Goal: Task Accomplishment & Management: Complete application form

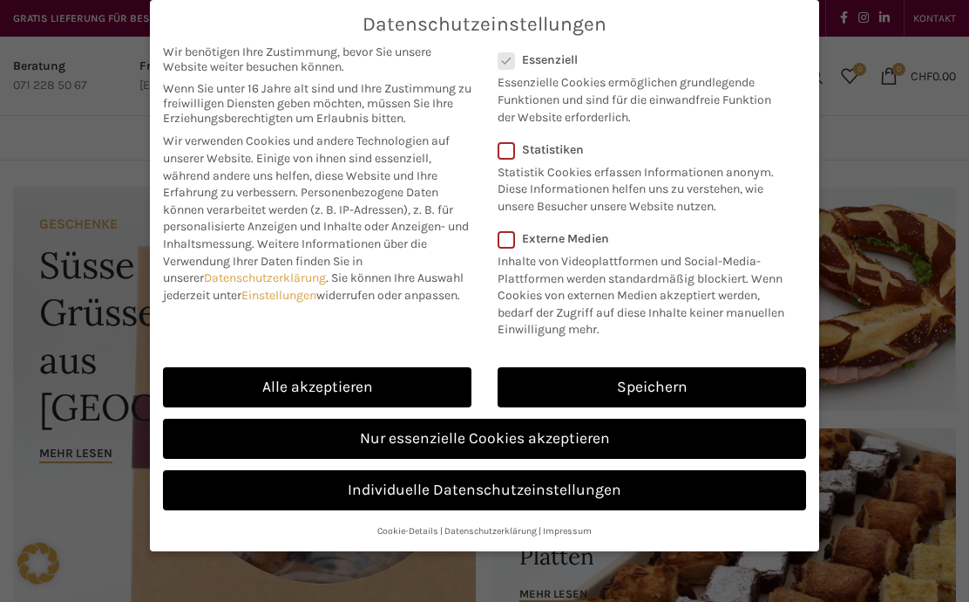
click at [390, 396] on link "Alle akzeptieren" at bounding box center [317, 387] width 309 height 40
checkbox input "true"
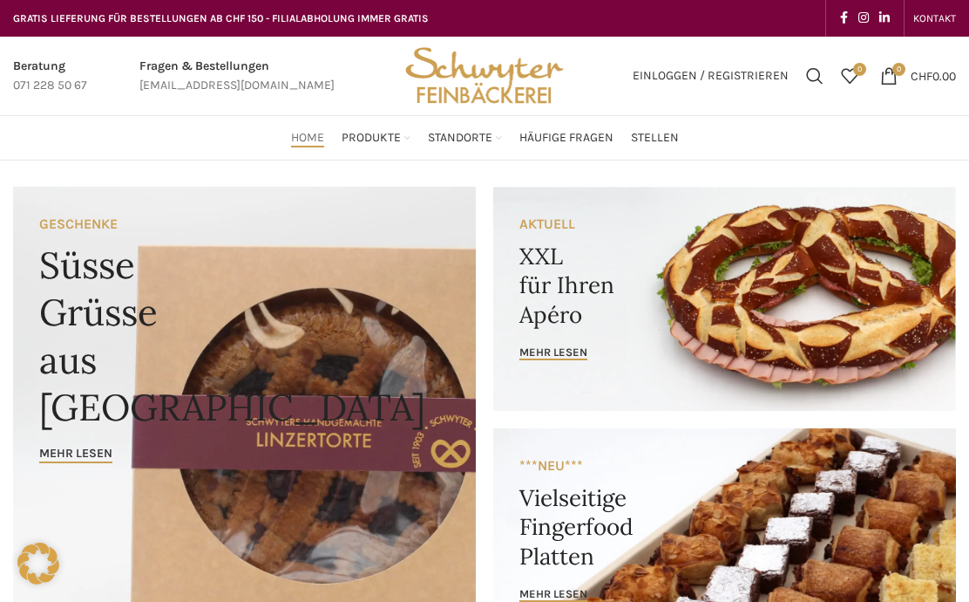
click at [663, 150] on link "Stellen" at bounding box center [655, 137] width 48 height 35
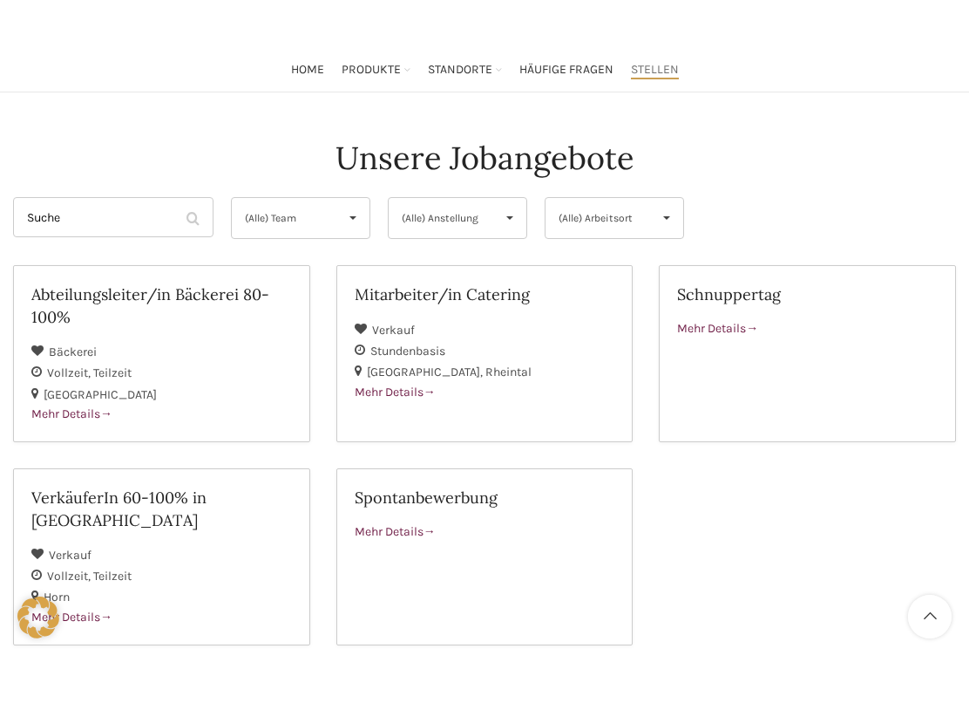
scroll to position [120, 0]
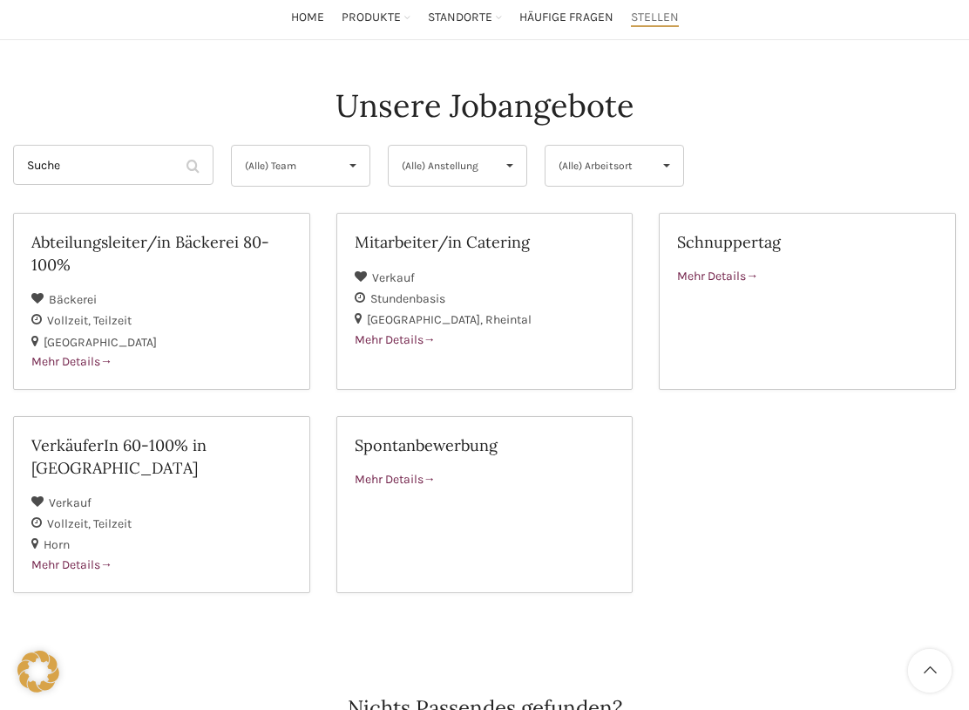
click at [477, 246] on h2 "Mitarbeiter/in Catering" at bounding box center [485, 242] width 261 height 22
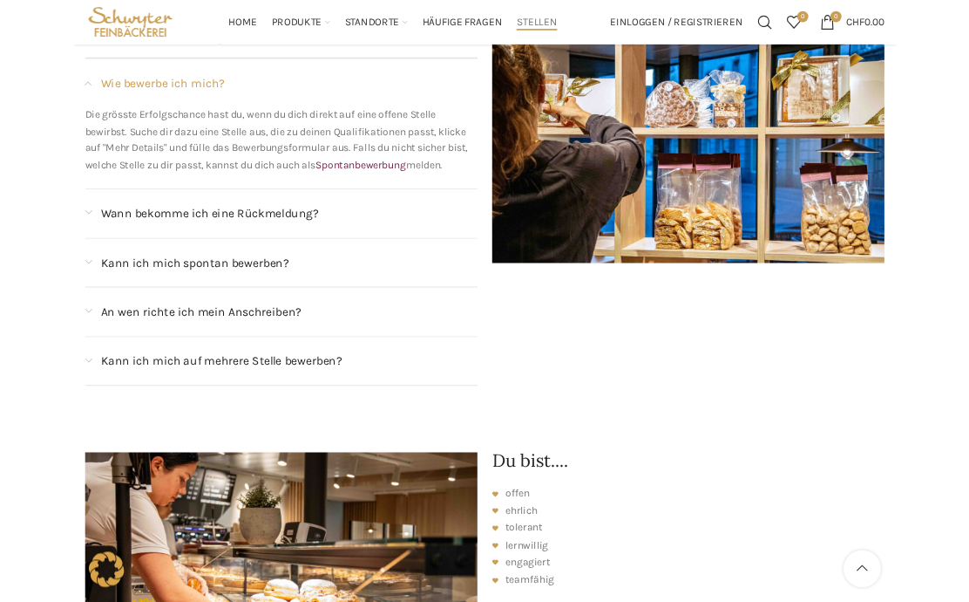
scroll to position [1615, 0]
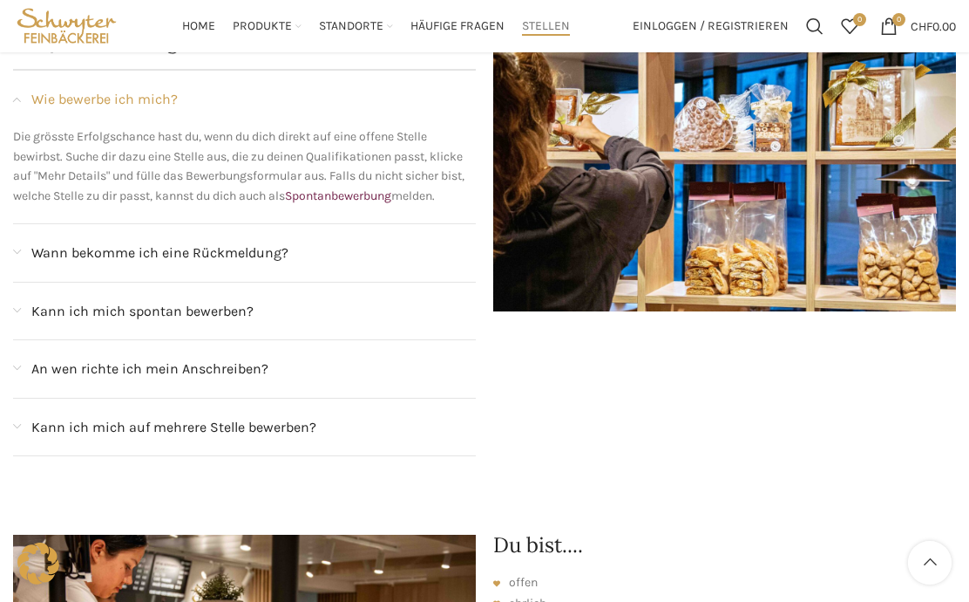
click at [26, 303] on div "Kann ich mich spontan bewerben?" at bounding box center [244, 311] width 463 height 58
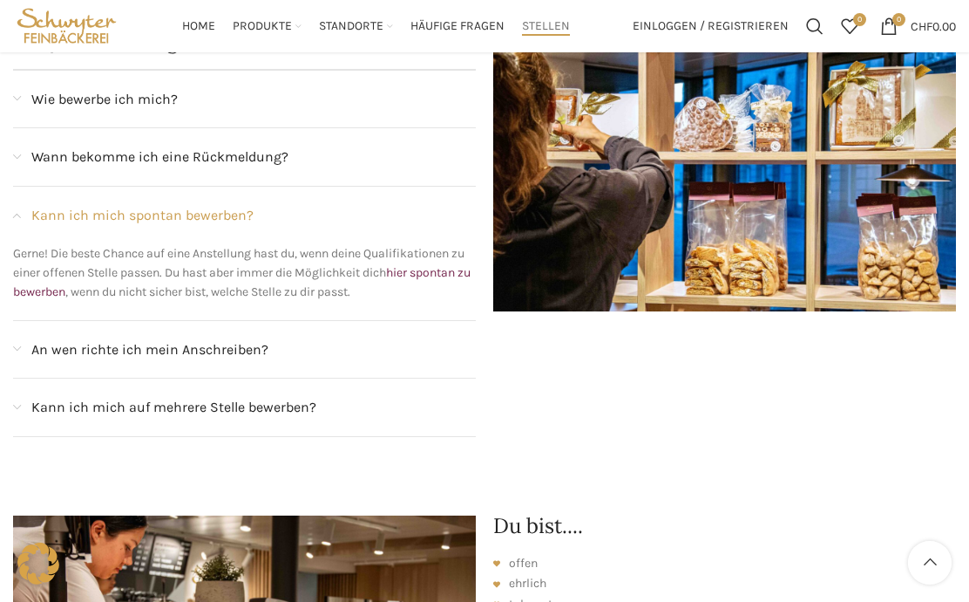
click at [69, 278] on div "Gerne! Die beste Chance auf eine Anstellung hast du, wenn deine Qualifikationen…" at bounding box center [244, 282] width 463 height 76
click at [61, 265] on link "hier spontan zu bewerben" at bounding box center [242, 282] width 458 height 34
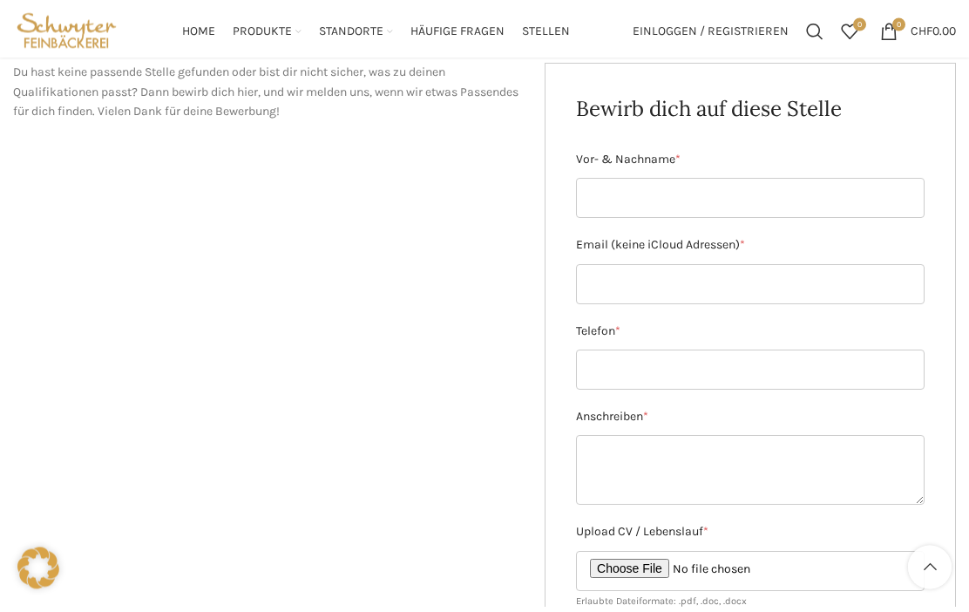
scroll to position [233, 0]
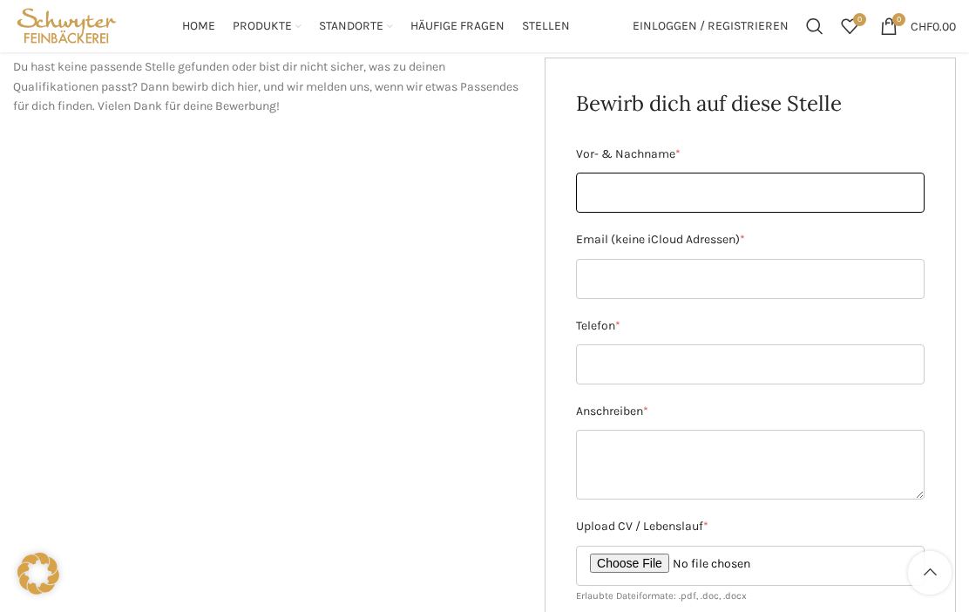
click at [729, 181] on input "Vor- & Nachname *" at bounding box center [750, 193] width 349 height 40
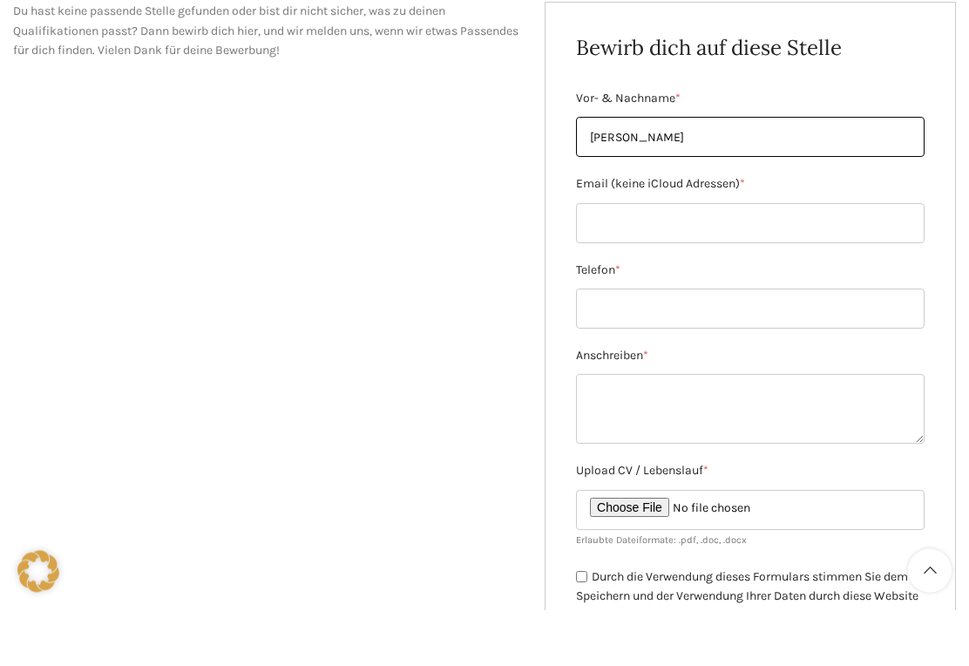
scroll to position [348, 0]
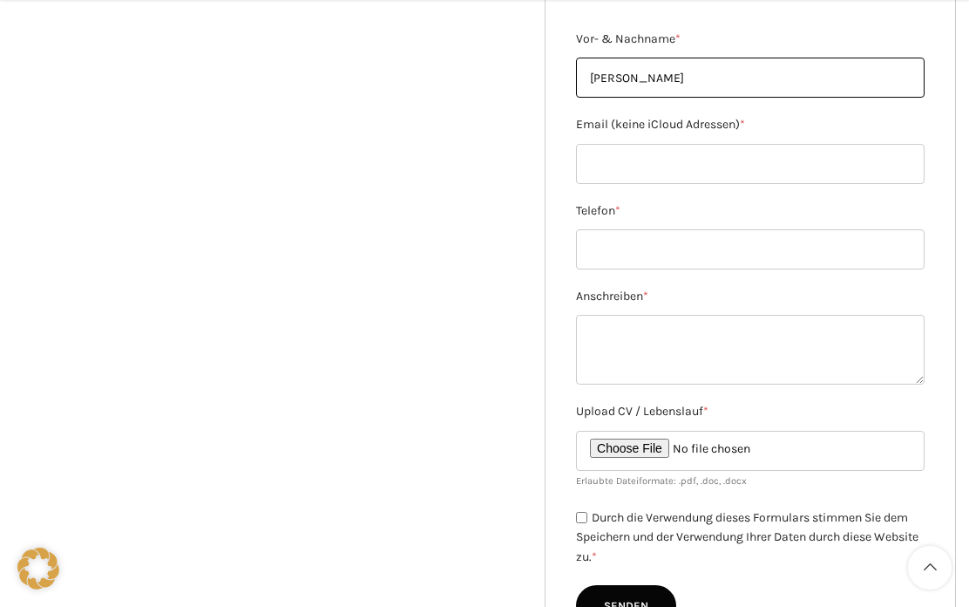
type input "Elif Coban"
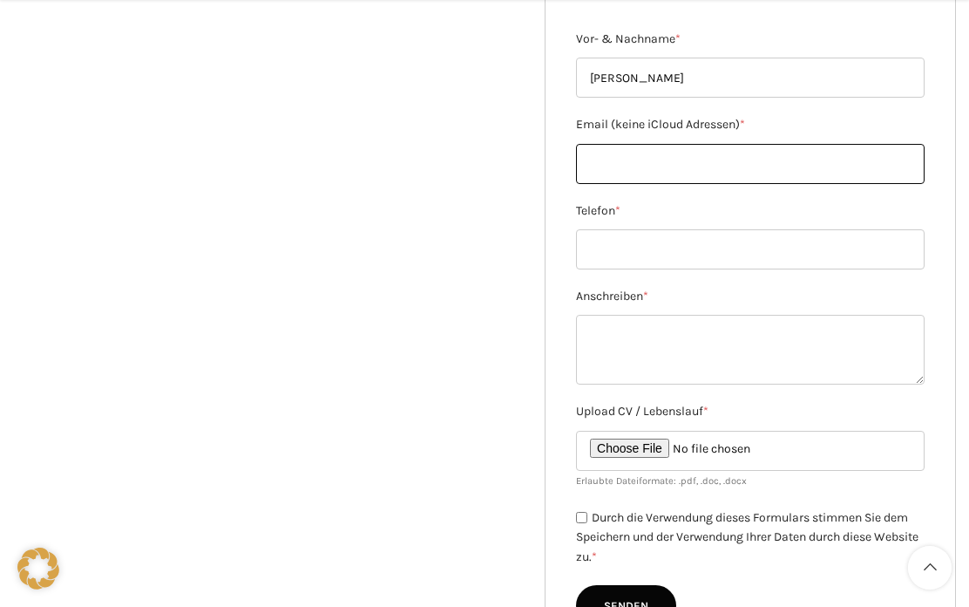
click at [676, 167] on input "Email (keine iCloud Adressen) *" at bounding box center [750, 164] width 349 height 40
click at [674, 171] on input "Email (keine iCloud Adressen) *" at bounding box center [750, 164] width 349 height 40
paste input "elif.coban75@outlook.com"
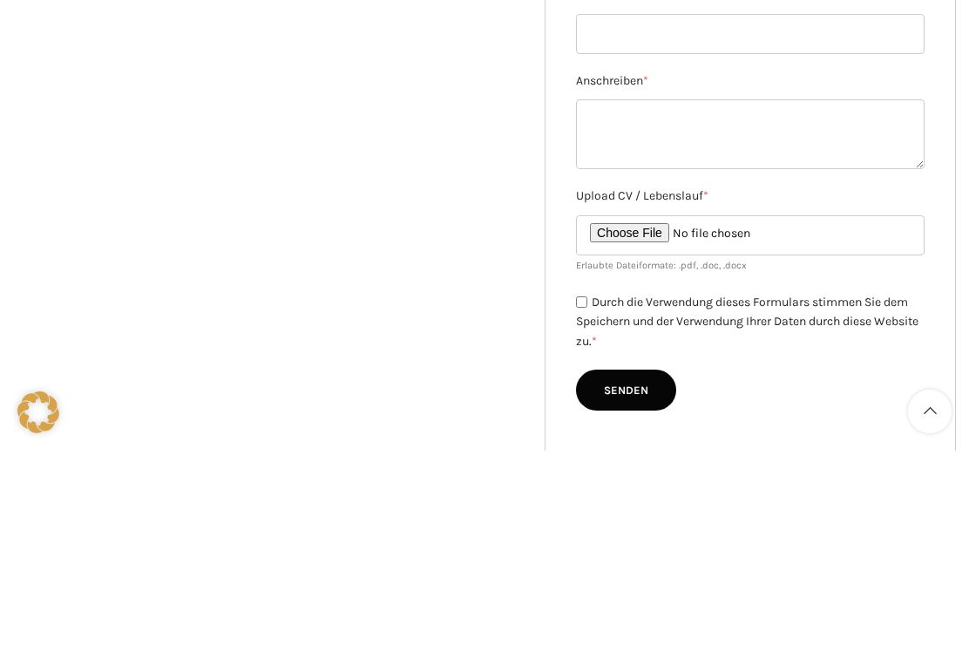
type input "elif.coban75@outlook.com"
click at [661, 431] on input "Upload CV / Lebenslauf *" at bounding box center [750, 451] width 349 height 40
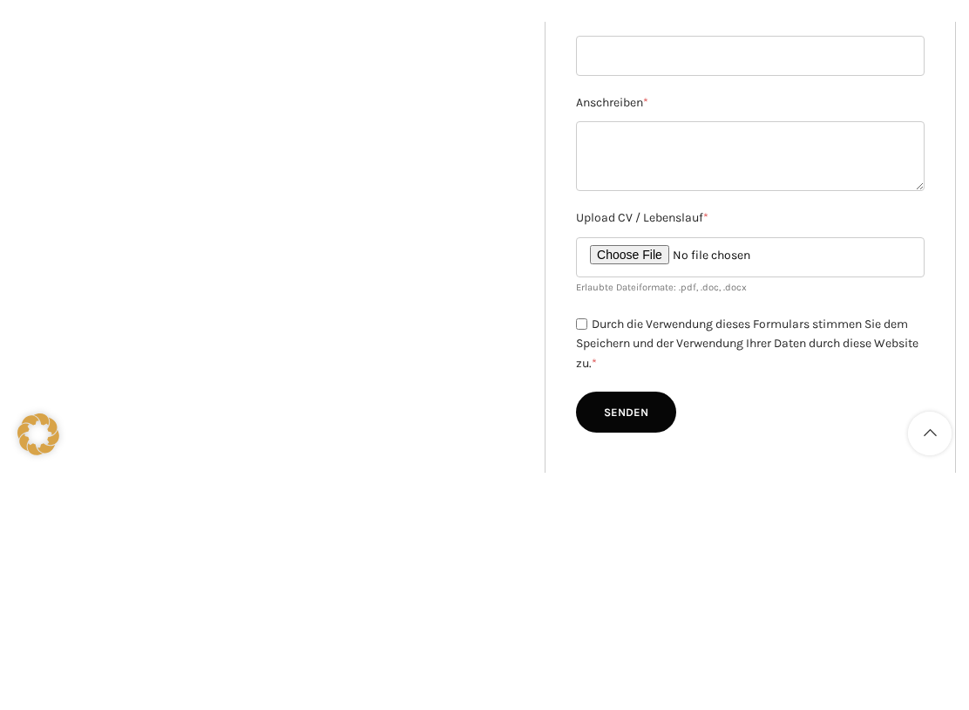
scroll to position [563, 0]
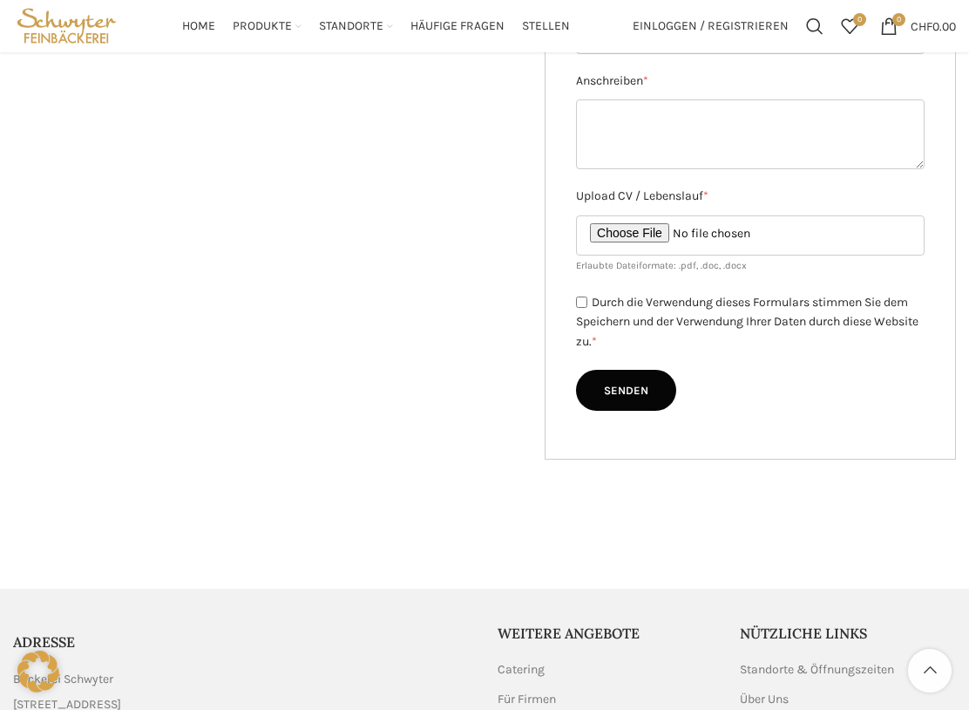
click at [658, 224] on input "Upload CV / Lebenslauf *" at bounding box center [750, 235] width 349 height 40
type input "C:\fakepath\Lebenslauf.pdf"
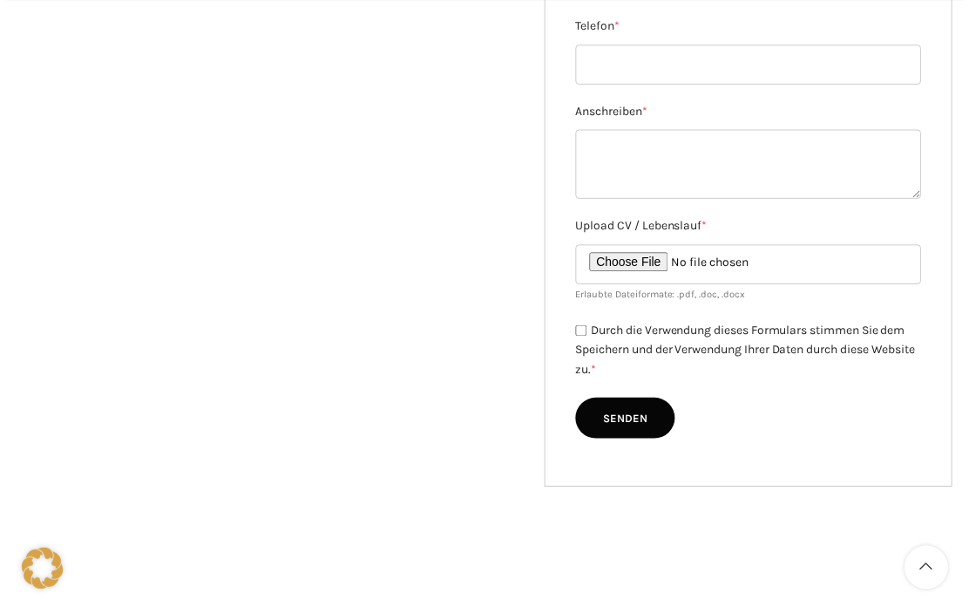
scroll to position [590, 0]
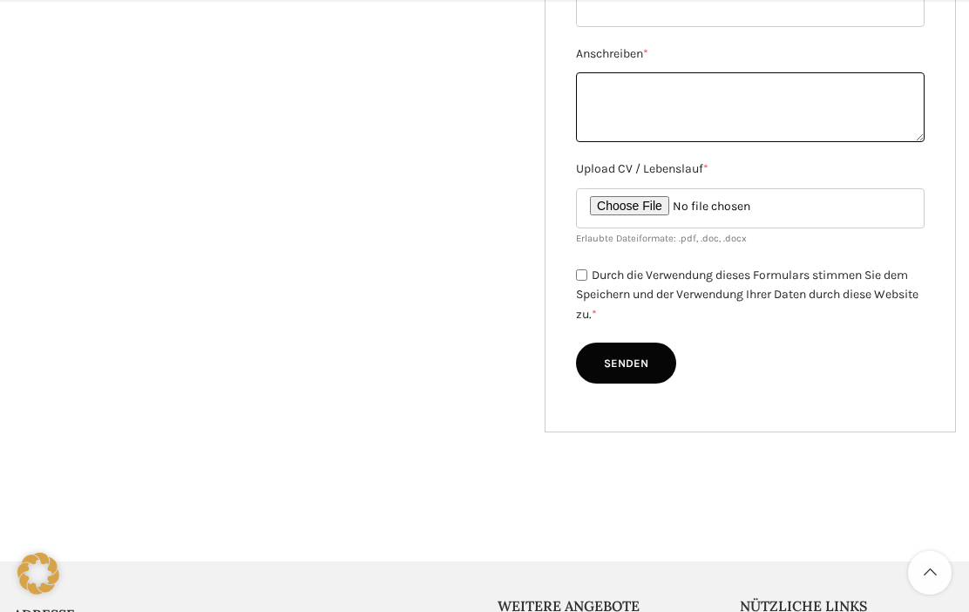
click at [670, 82] on textarea "Anschreiben *" at bounding box center [750, 107] width 349 height 70
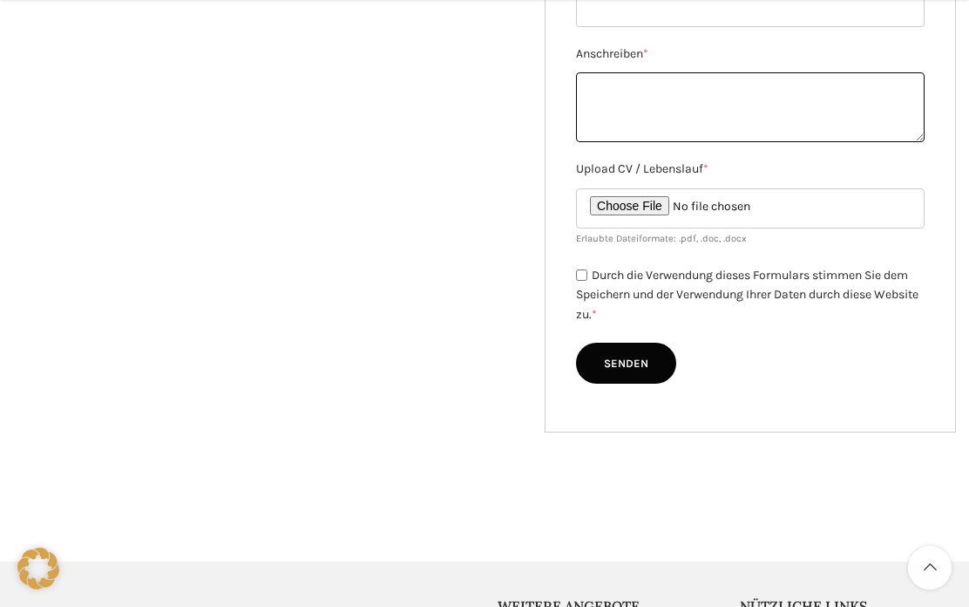
click at [629, 87] on textarea "Anschreiben *" at bounding box center [750, 107] width 349 height 70
paste textarea "Sehr geehrter Damen und Herren Suchen Sie eine motivierte und zuverlässige Mita…"
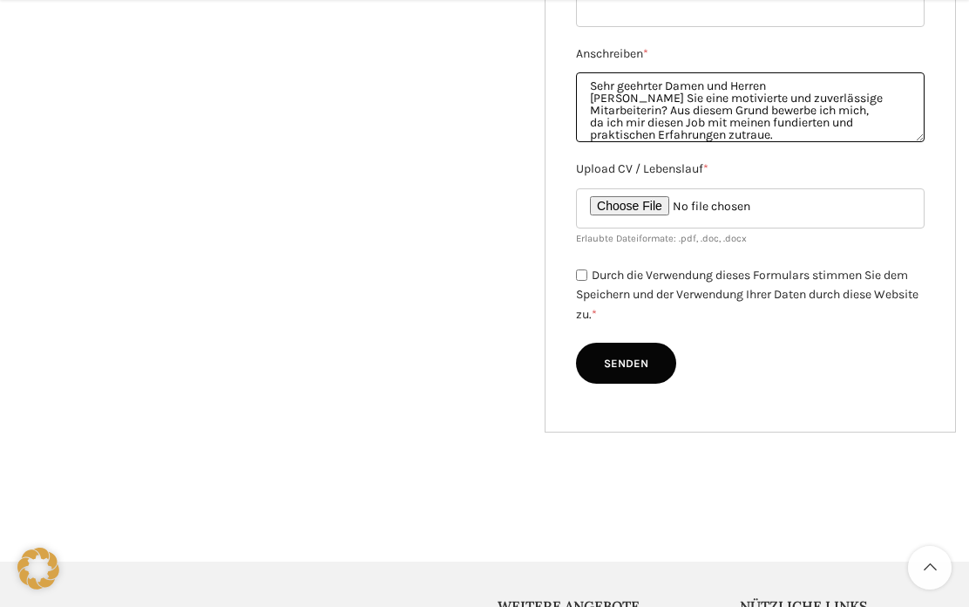
scroll to position [0, 0]
click at [795, 83] on textarea "Sehr geehrter Damen und Herren Suchen Sie eine motivierte und zuverlässige Mita…" at bounding box center [750, 107] width 349 height 70
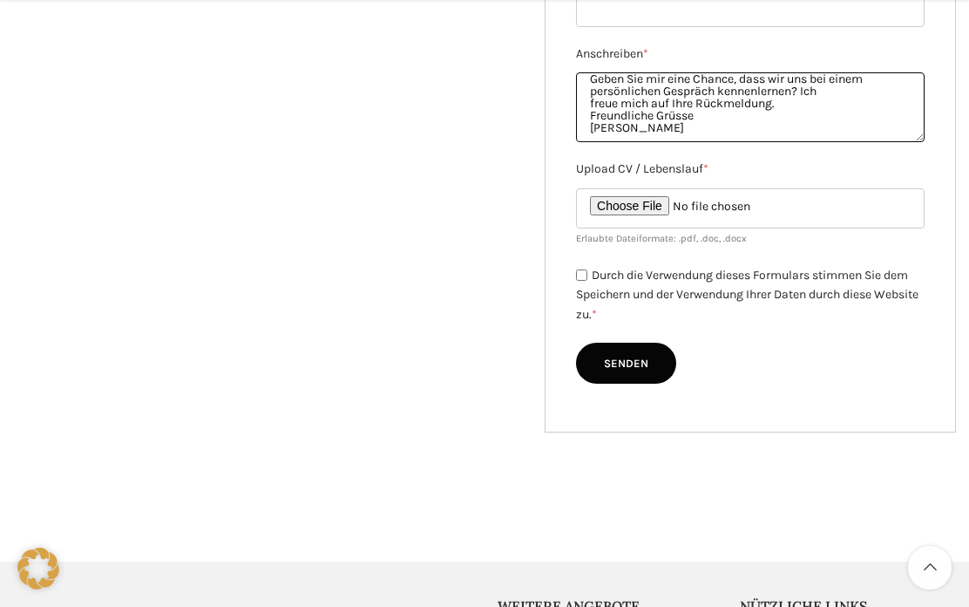
scroll to position [251, 0]
click at [799, 105] on textarea "Sehr geehrter Damen und Herren Suchen Sie eine motivierte und zuverlässige Mita…" at bounding box center [750, 107] width 349 height 70
click at [731, 126] on textarea "Sehr geehrter Damen und Herren Suchen Sie eine motivierte und zuverlässige Mita…" at bounding box center [750, 107] width 349 height 70
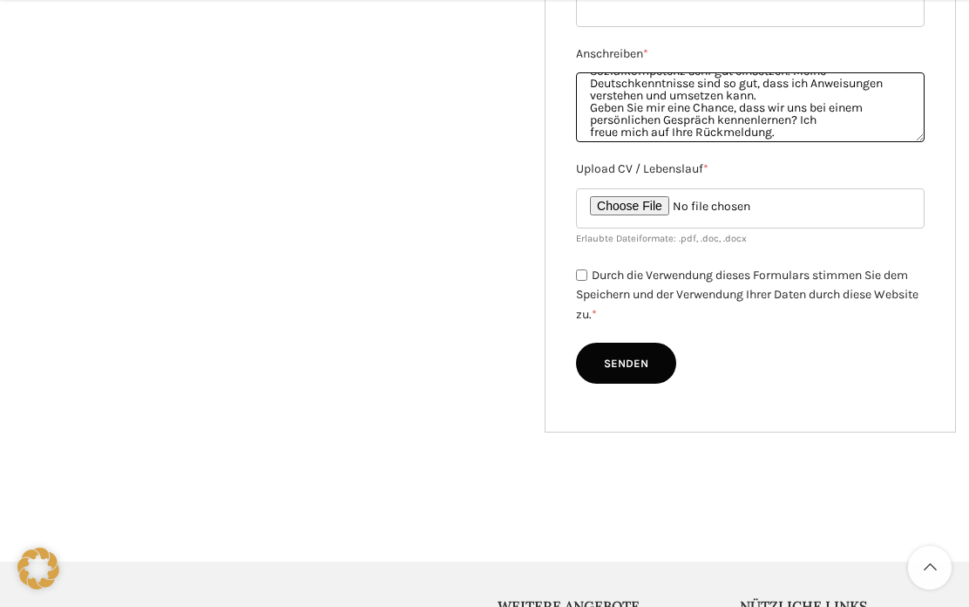
scroll to position [223, 0]
click at [780, 97] on textarea "Sehr geehrter Damen und Herren Suchen Sie eine motivierte und zuverlässige Mita…" at bounding box center [750, 107] width 349 height 70
click at [758, 101] on textarea "Sehr geehrter Damen und Herren Suchen Sie eine motivierte und zuverlässige Mita…" at bounding box center [750, 107] width 349 height 70
click at [738, 105] on textarea "Sehr geehrter Damen und Herren Suchen Sie eine motivierte und zuverlässige Mita…" at bounding box center [750, 107] width 349 height 70
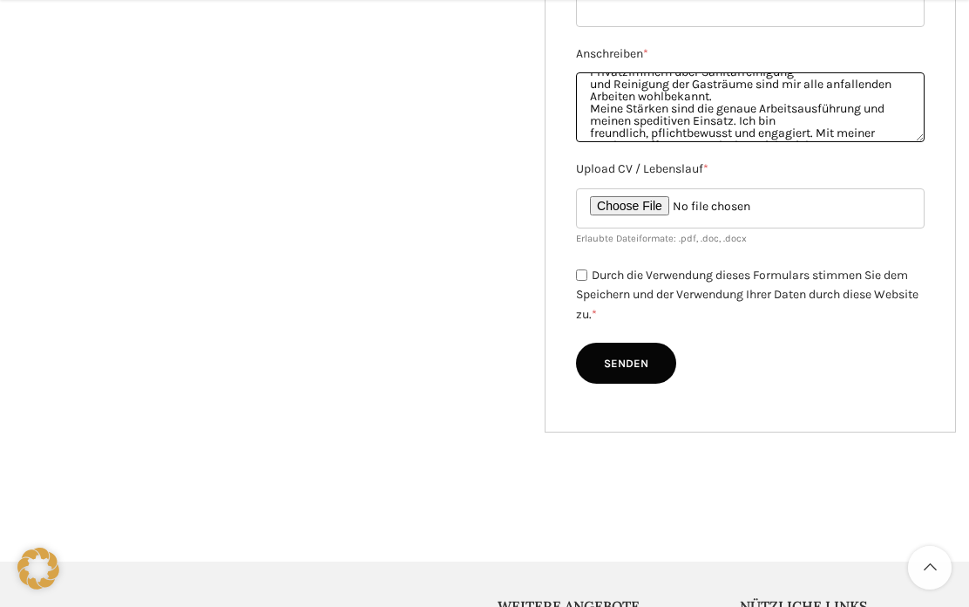
click at [733, 99] on textarea "Sehr geehrter Damen und Herren Suchen Sie eine motivierte und zuverlässige Mita…" at bounding box center [750, 107] width 349 height 70
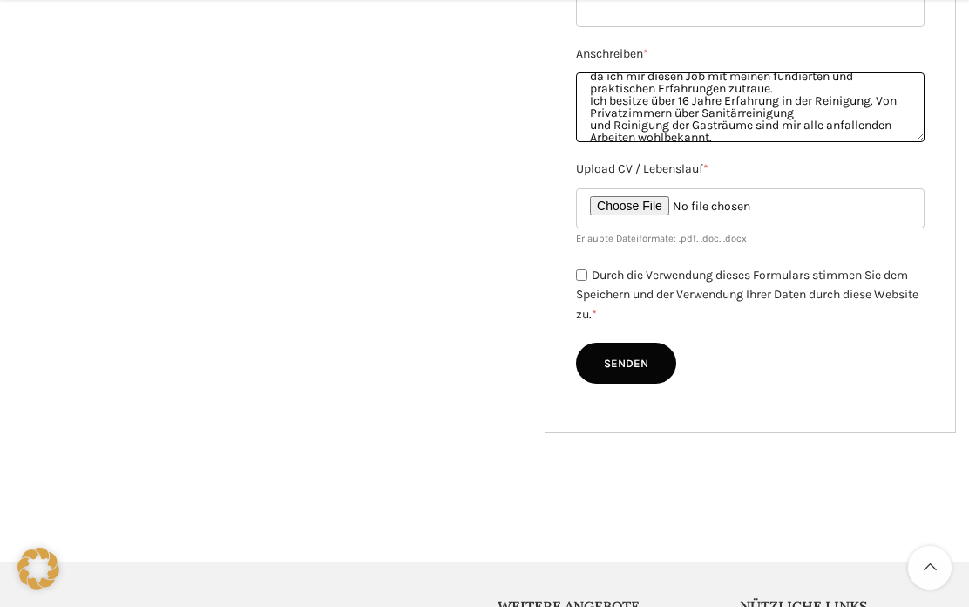
scroll to position [57, 0]
click at [800, 96] on textarea "Sehr geehrter Damen und Herren Suchen Sie eine motivierte und zuverlässige Mita…" at bounding box center [750, 107] width 349 height 70
click at [786, 86] on textarea "Sehr geehrter Damen und Herren Suchen Sie eine motivierte und zuverlässige Mita…" at bounding box center [750, 107] width 349 height 70
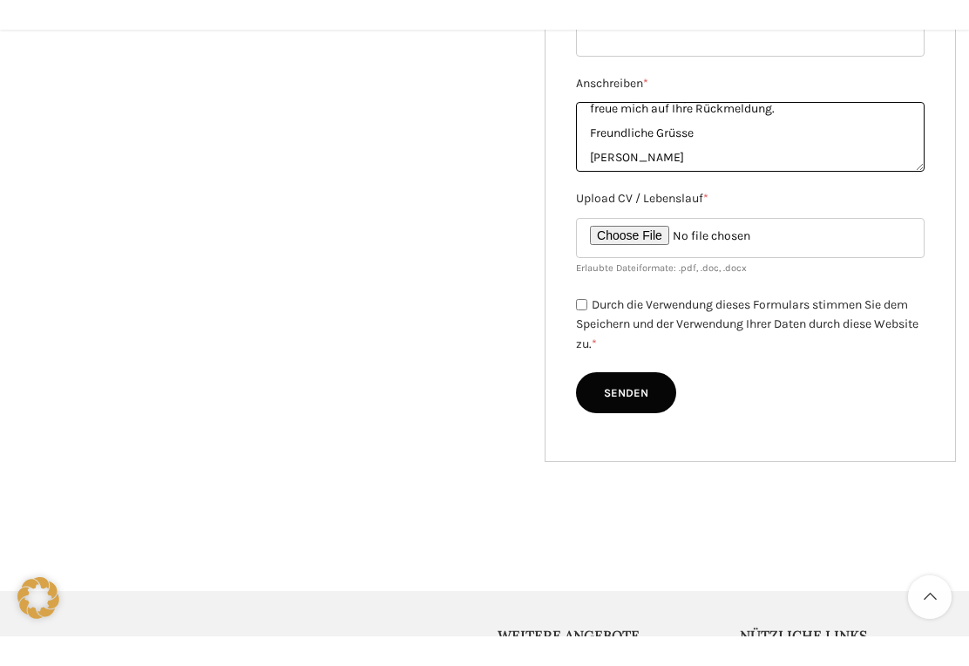
scroll to position [312, 0]
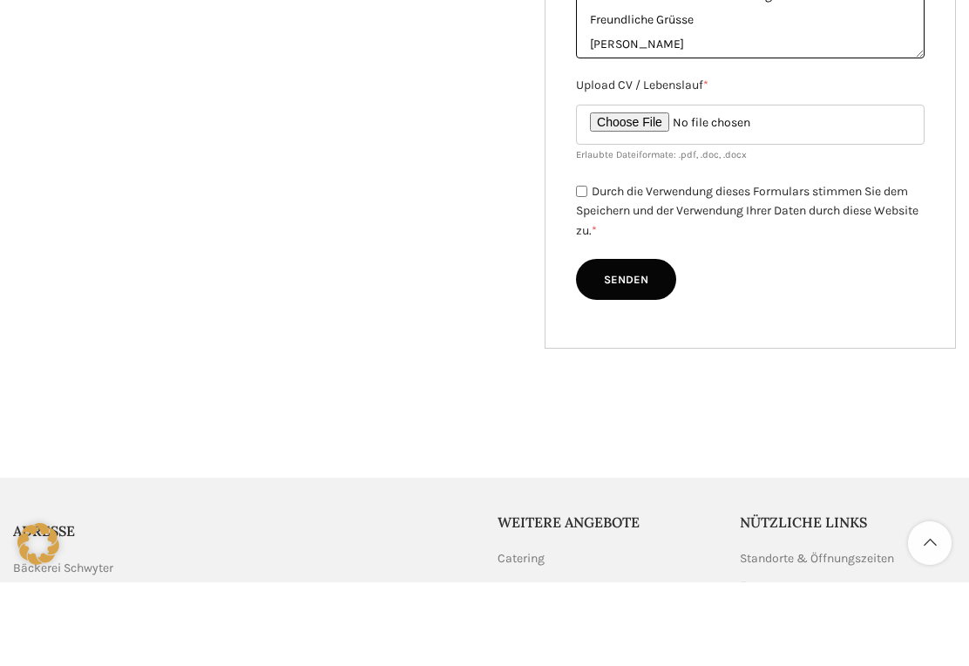
type textarea "Sehr geehrter Damen und Herren Suchen Sie eine motivierte und zuverlässige Mita…"
click at [702, 188] on input "Upload CV / Lebenslauf *" at bounding box center [750, 208] width 349 height 40
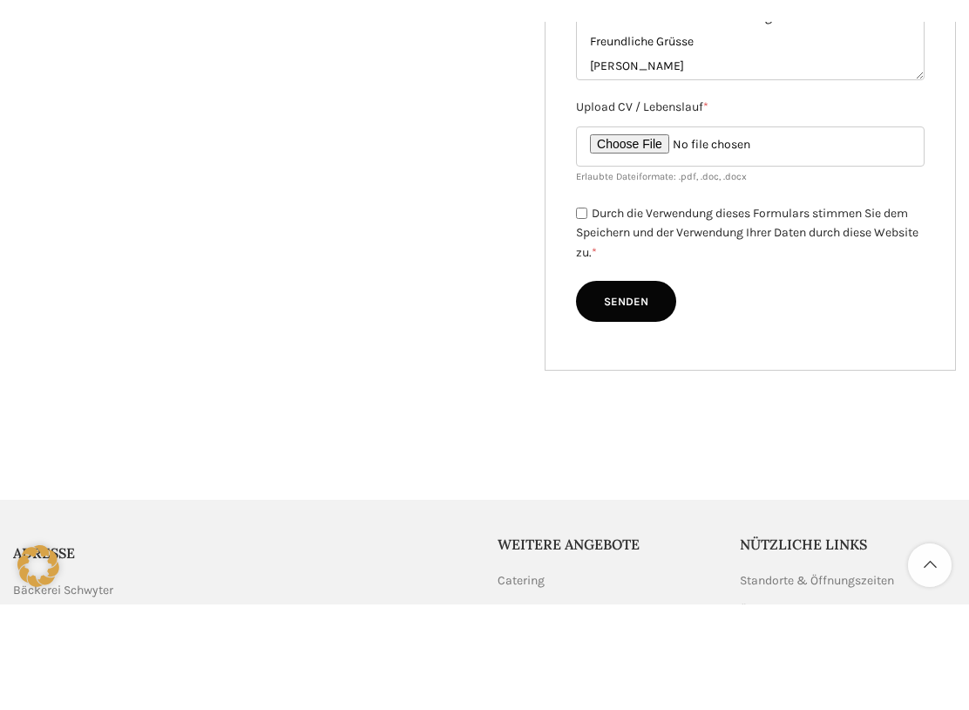
scroll to position [674, 0]
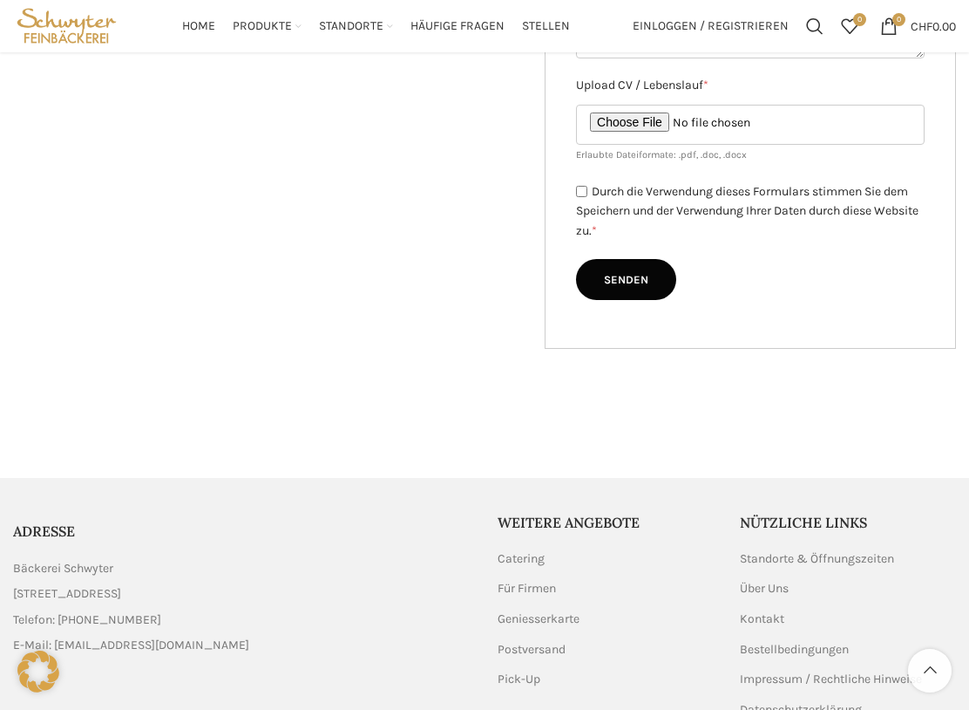
type input "C:\fakepath\Lebenslauf.pdf"
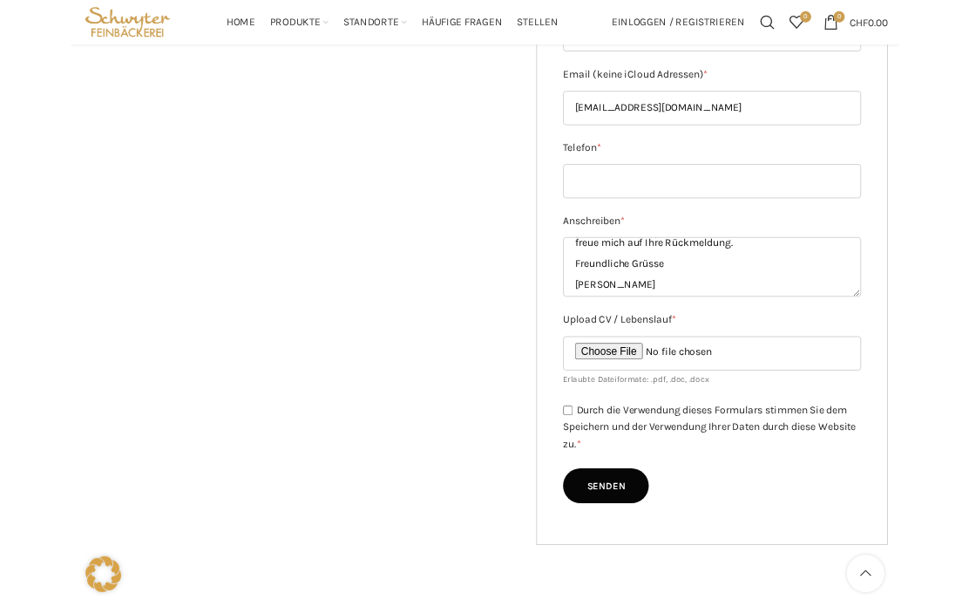
scroll to position [445, 0]
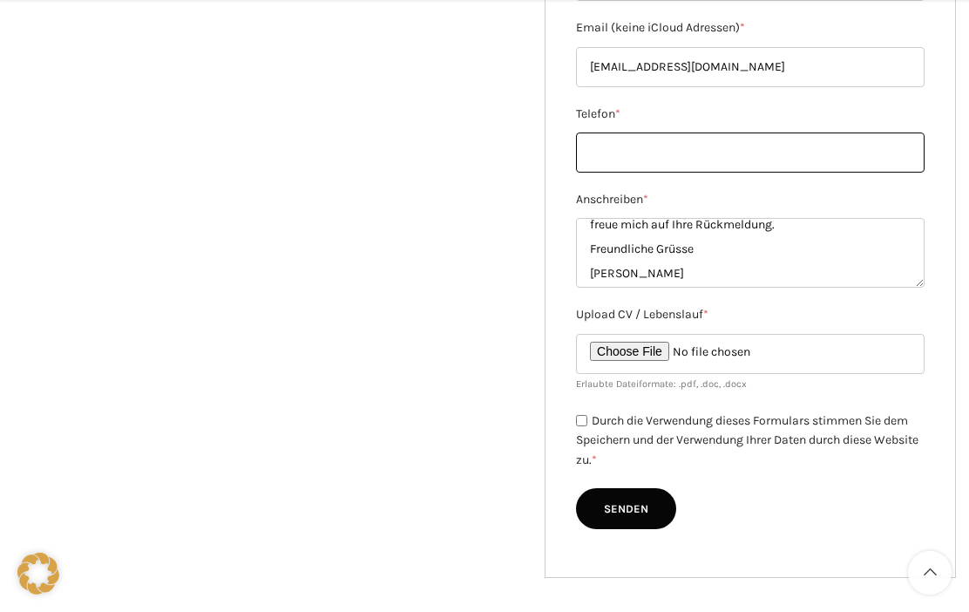
click at [661, 135] on input "Telefon *" at bounding box center [750, 153] width 349 height 40
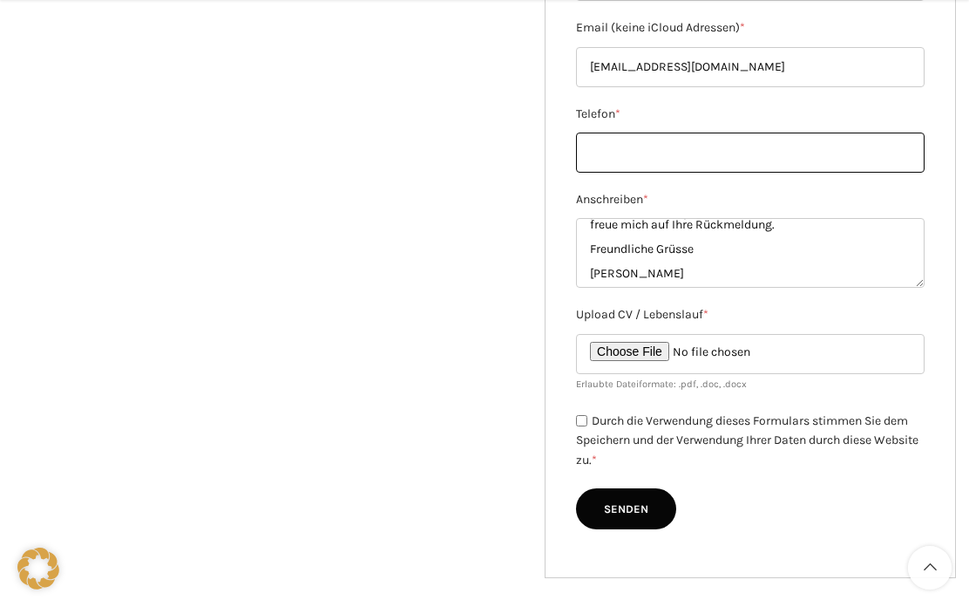
click at [637, 146] on input "Telefon *" at bounding box center [750, 153] width 349 height 40
paste input "076 245 45 07"
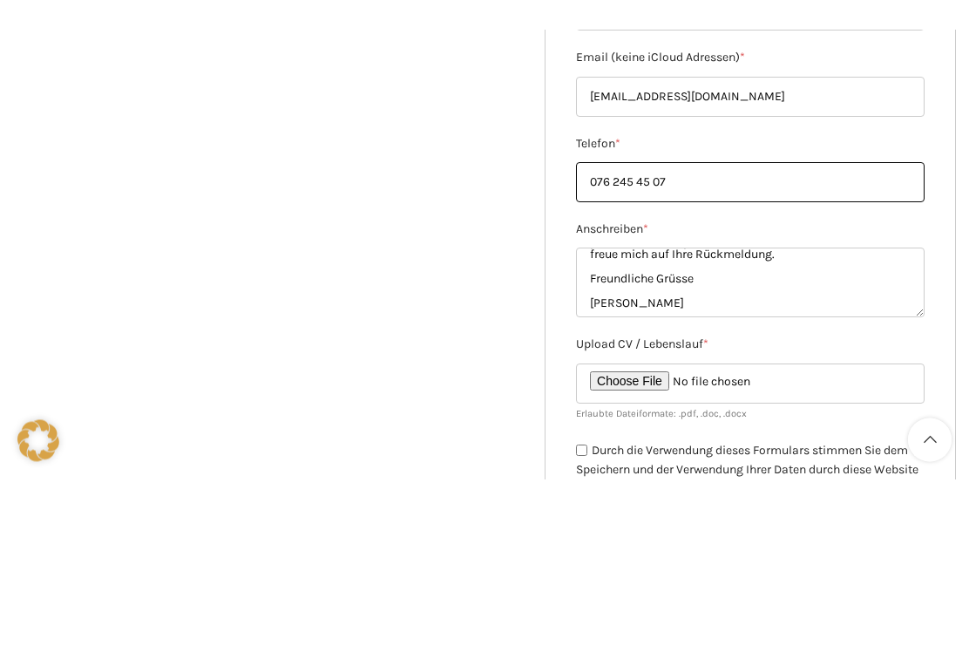
scroll to position [279, 0]
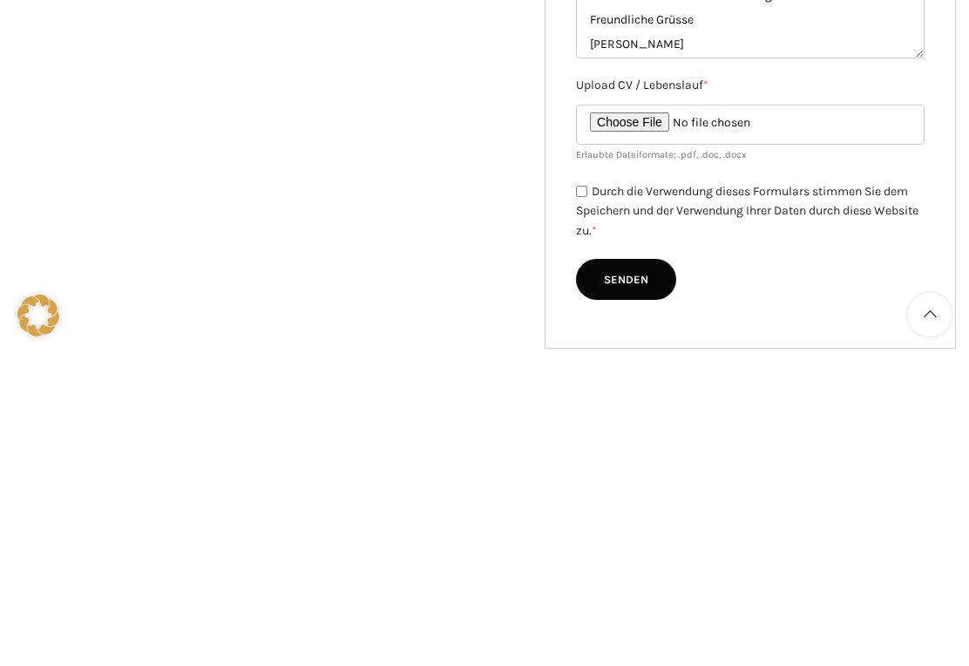
type input "076 245 45 07"
click at [586, 498] on input "Durch die Verwendung dieses Formulars stimmen Sie dem Speichern und der Verwend…" at bounding box center [581, 503] width 11 height 11
checkbox input "true"
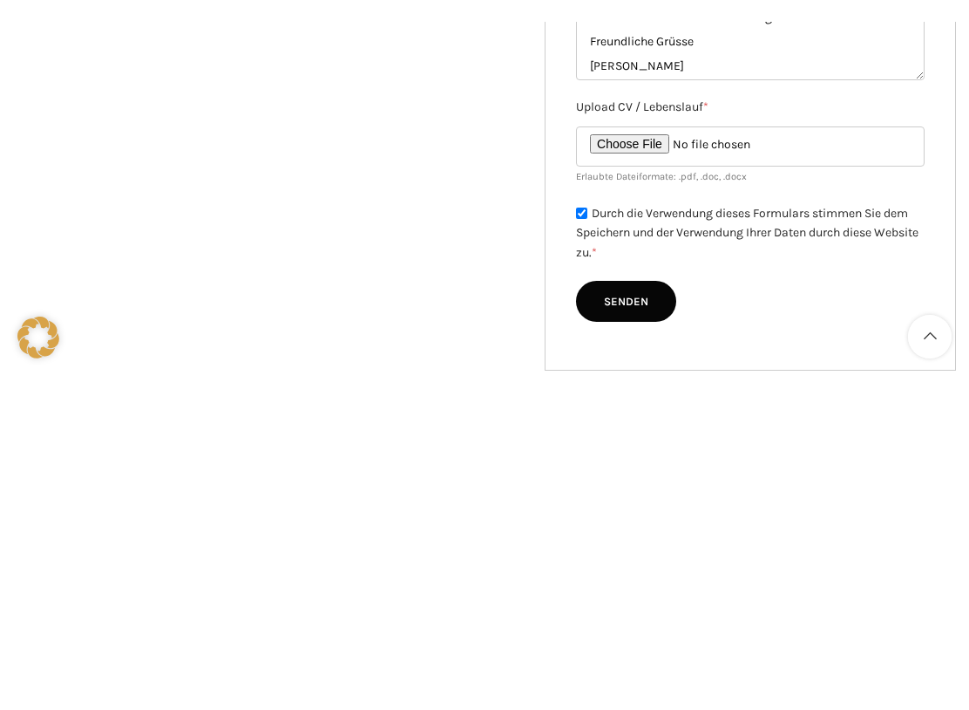
scroll to position [675, 0]
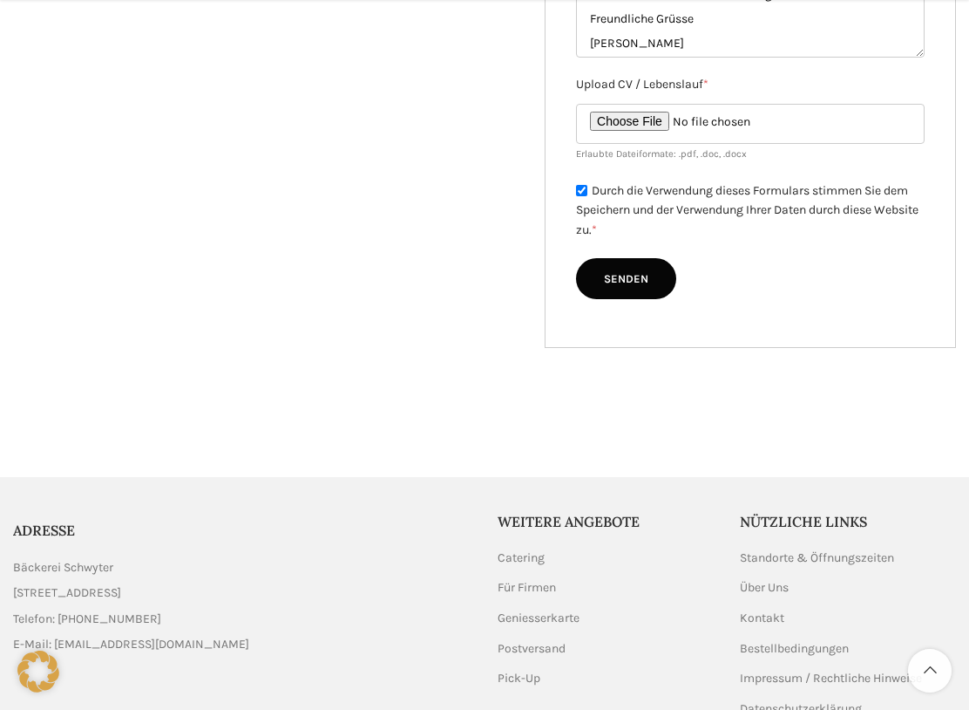
click at [632, 270] on input "Senden" at bounding box center [626, 279] width 100 height 42
type input "Senden"
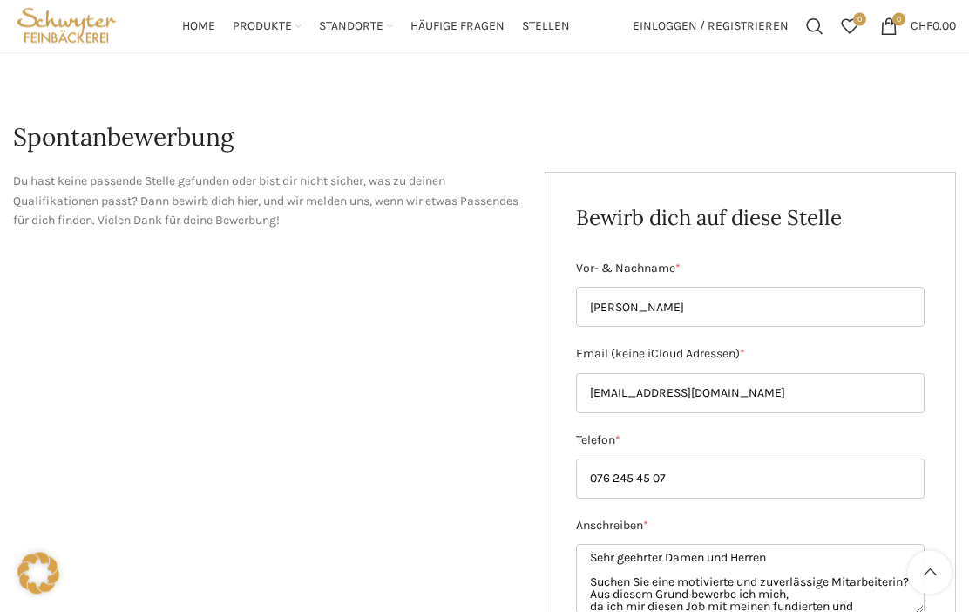
scroll to position [0, 0]
